Goal: Navigation & Orientation: Find specific page/section

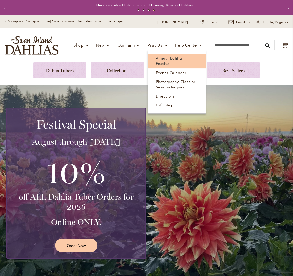
click at [158, 57] on span "Annual Dahlia Festival" at bounding box center [169, 61] width 26 height 10
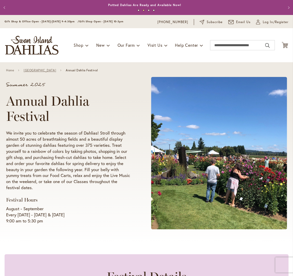
click at [41, 70] on link "Swan Island Dahlias Farm" at bounding box center [40, 71] width 33 height 4
